Goal: Task Accomplishment & Management: Use online tool/utility

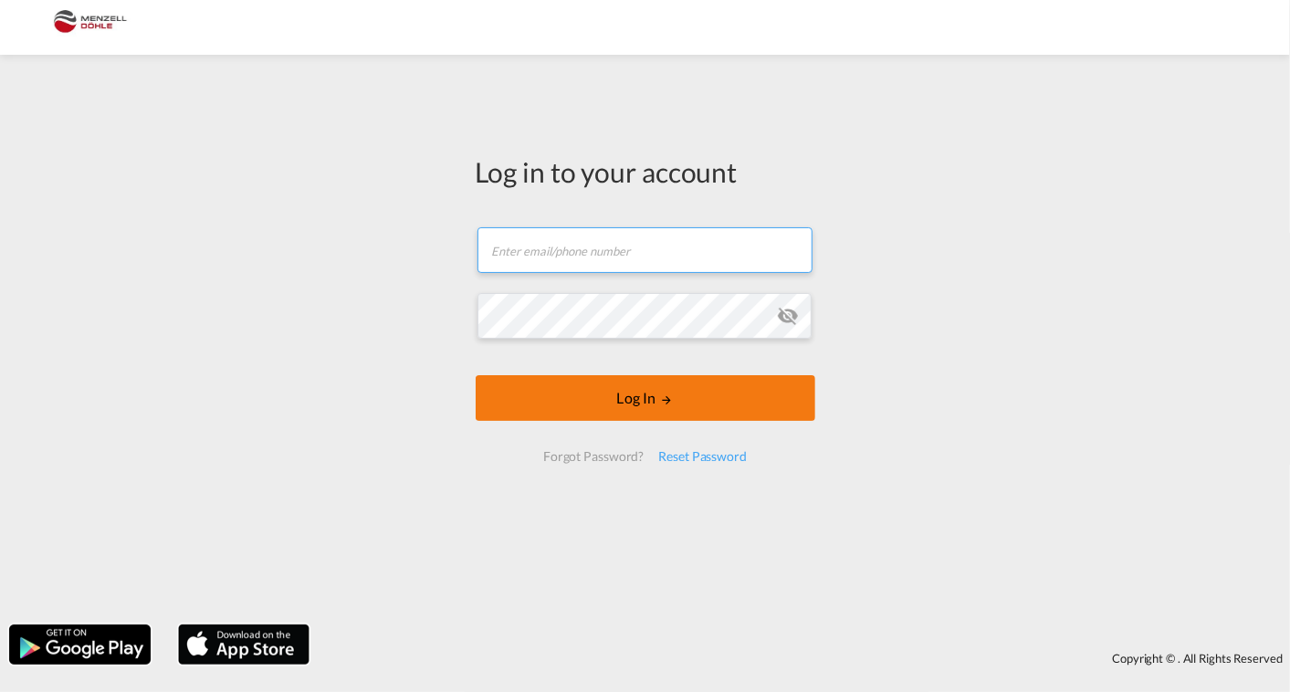
type input "[PERSON_NAME][EMAIL_ADDRESS][DOMAIN_NAME]"
click at [609, 394] on button "Log In" at bounding box center [646, 398] width 340 height 46
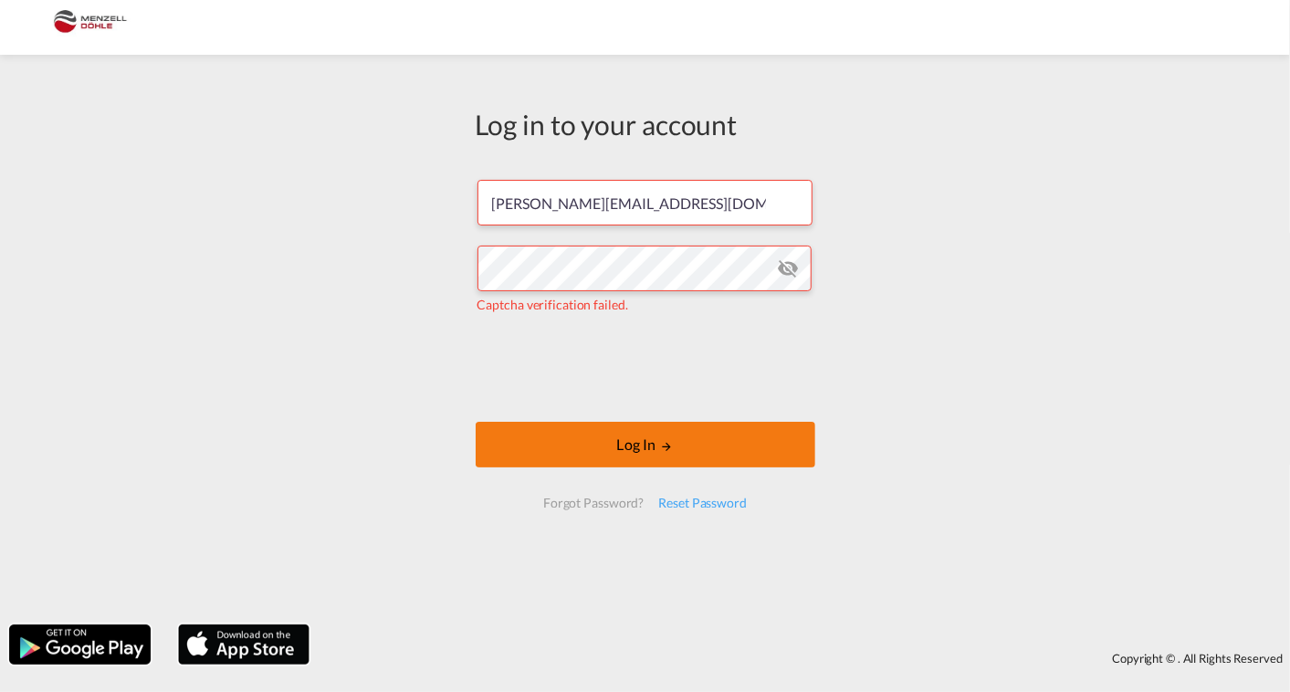
click at [593, 444] on button "Log In" at bounding box center [646, 445] width 340 height 46
